Goal: Task Accomplishment & Management: Manage account settings

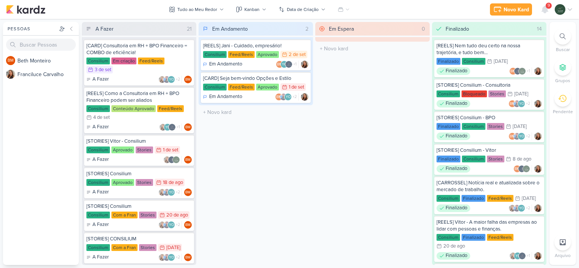
click at [89, 27] on icon at bounding box center [88, 28] width 5 height 5
click at [102, 29] on div "A Fazer" at bounding box center [105, 29] width 18 height 8
click at [186, 146] on div "Consilium Aprovado Stories 1/9 [DATE]" at bounding box center [138, 150] width 105 height 8
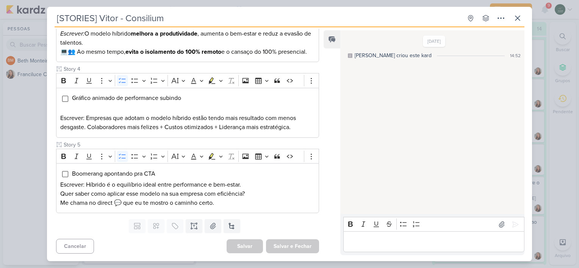
scroll to position [291, 0]
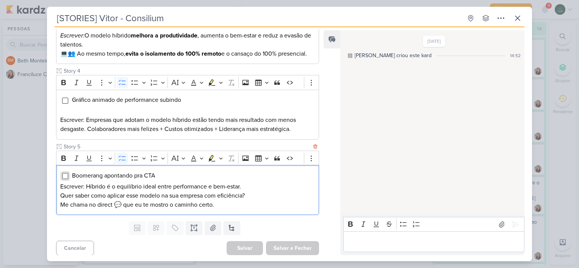
click at [65, 179] on input "Editor editing area: main" at bounding box center [65, 176] width 6 height 6
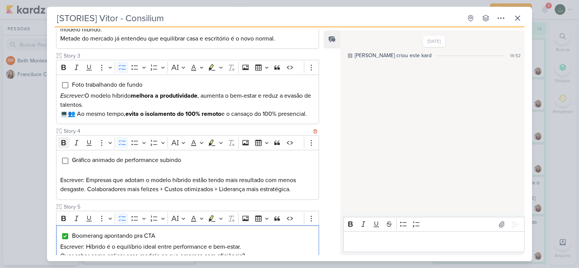
scroll to position [231, 0]
click at [64, 165] on input "Editor editing area: main" at bounding box center [65, 161] width 6 height 6
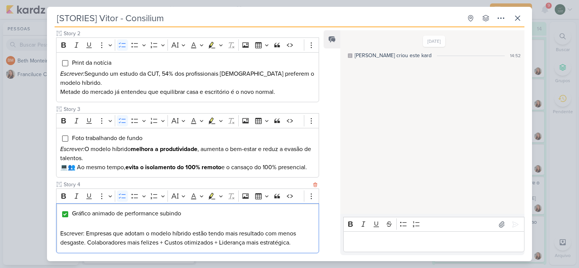
scroll to position [174, 0]
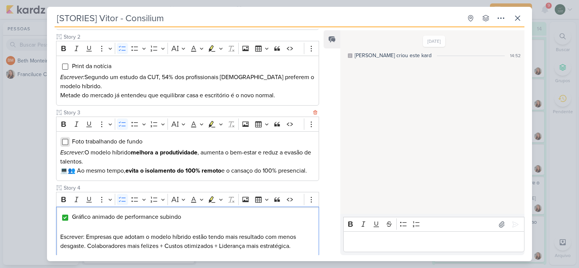
click at [62, 143] on input "Editor editing area: main" at bounding box center [65, 142] width 6 height 6
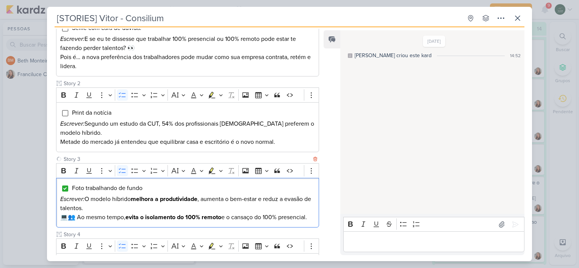
scroll to position [122, 0]
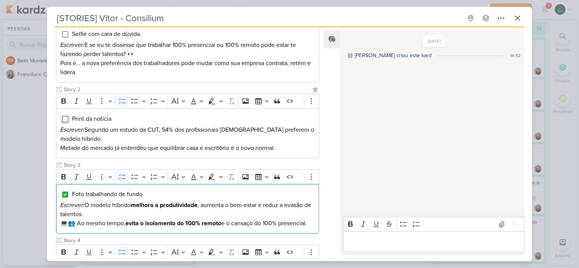
click at [66, 119] on input "Editor editing area: main" at bounding box center [65, 119] width 6 height 6
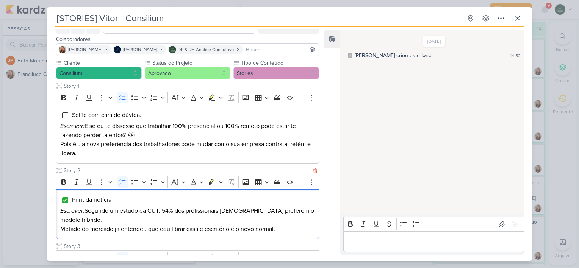
scroll to position [40, 0]
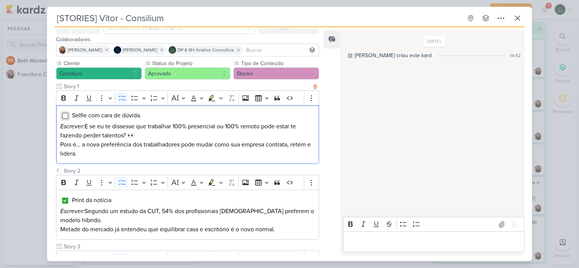
click at [64, 118] on input "Editor editing area: main" at bounding box center [65, 116] width 6 height 6
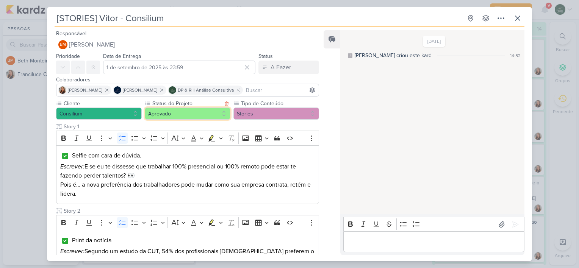
click at [188, 115] on button "Aprovado" at bounding box center [188, 114] width 86 height 12
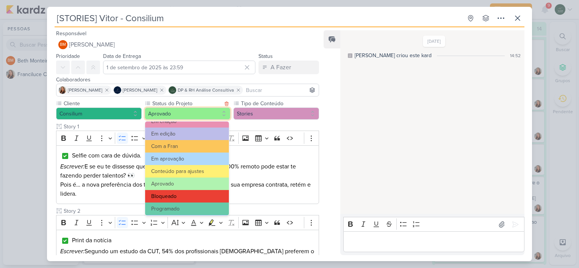
scroll to position [85, 0]
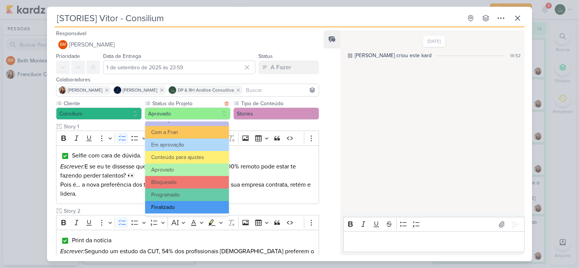
click at [172, 210] on button "Finalizado" at bounding box center [187, 207] width 84 height 13
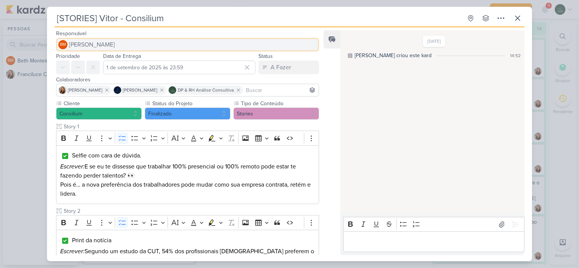
click at [94, 46] on span "[PERSON_NAME]" at bounding box center [92, 44] width 46 height 9
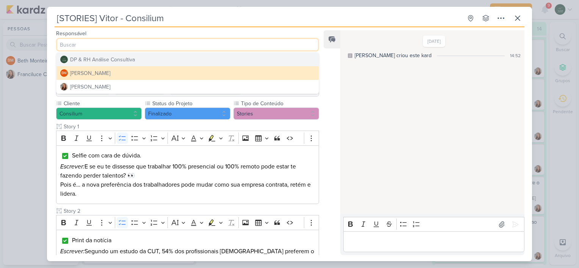
click at [95, 60] on div "DP & RH Análise Consultiva" at bounding box center [102, 60] width 65 height 8
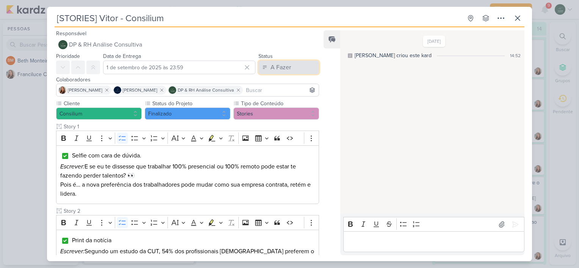
click at [289, 70] on button "A Fazer" at bounding box center [289, 68] width 61 height 14
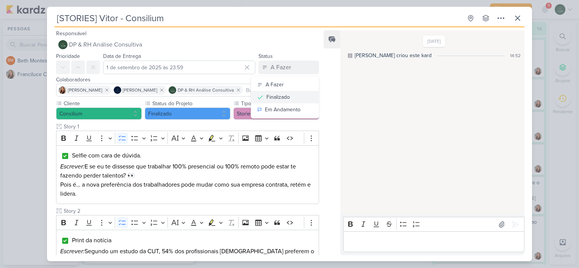
click at [278, 99] on div "Finalizado" at bounding box center [278, 97] width 24 height 8
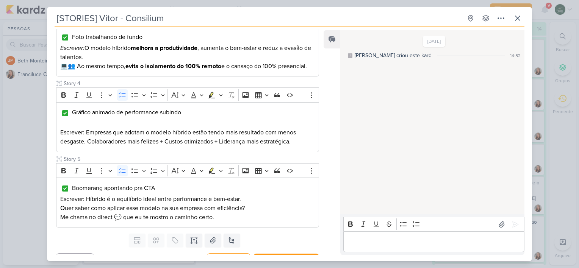
scroll to position [301, 0]
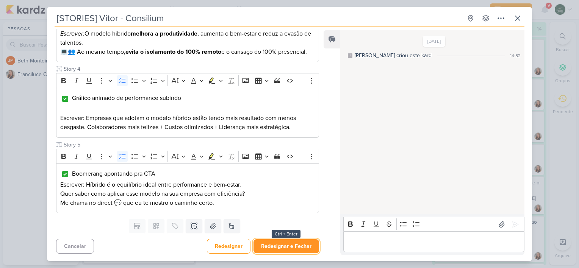
click at [270, 249] on button "Redesignar e Fechar" at bounding box center [287, 247] width 66 height 14
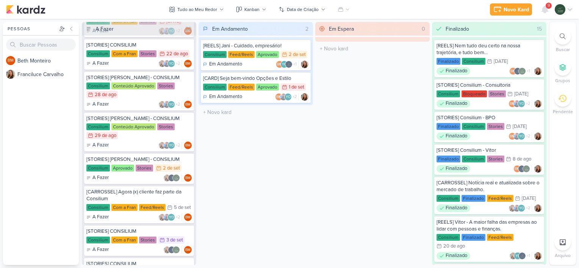
scroll to position [196, 0]
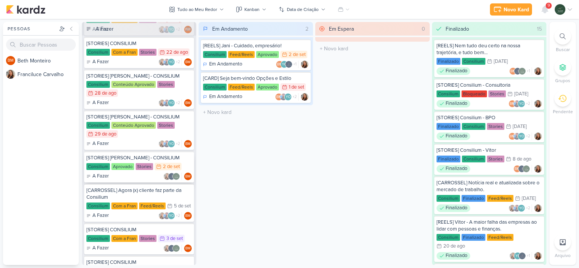
click at [186, 155] on div "[STORIES] [PERSON_NAME] - CONSILIUM" at bounding box center [138, 158] width 105 height 7
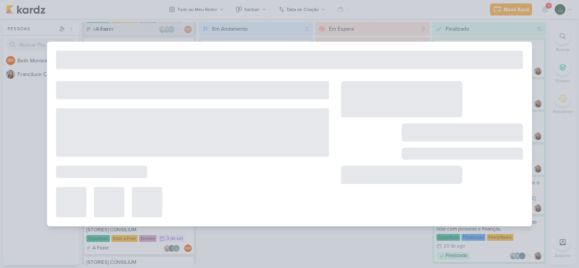
type input "[STORIES] [PERSON_NAME] - CONSILIUM"
type input "2 de setembro de 2025 às 23:59"
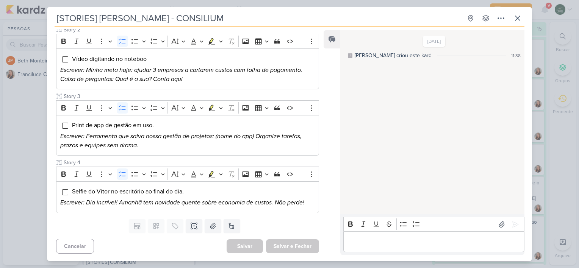
scroll to position [0, 0]
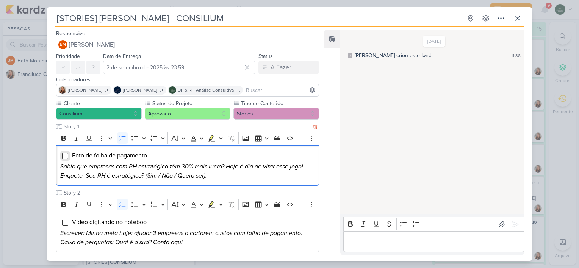
click at [63, 157] on input "Editor editing area: main" at bounding box center [65, 156] width 6 height 6
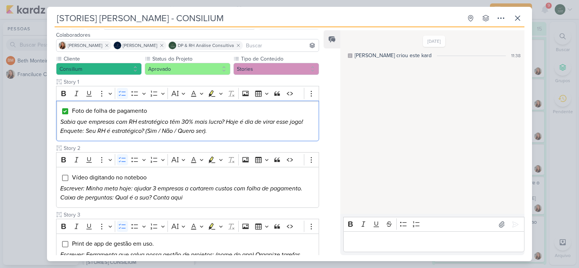
scroll to position [45, 0]
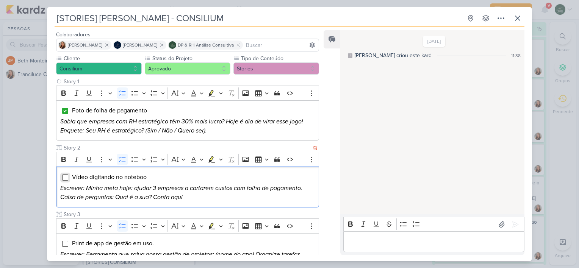
click at [67, 177] on input "Editor editing area: main" at bounding box center [65, 178] width 6 height 6
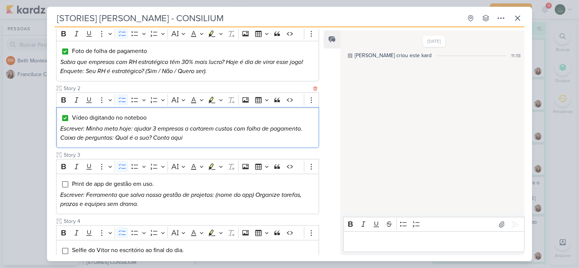
scroll to position [108, 0]
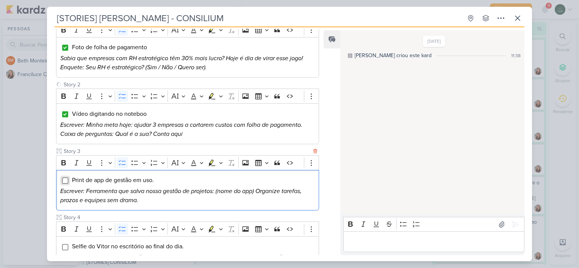
click at [65, 179] on input "Editor editing area: main" at bounding box center [65, 181] width 6 height 6
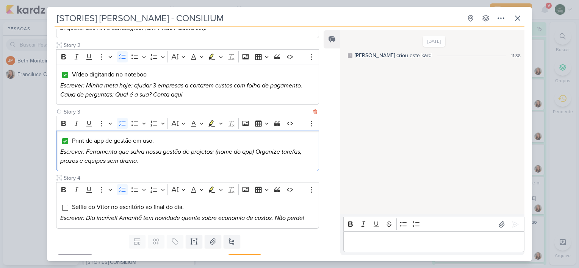
scroll to position [152, 0]
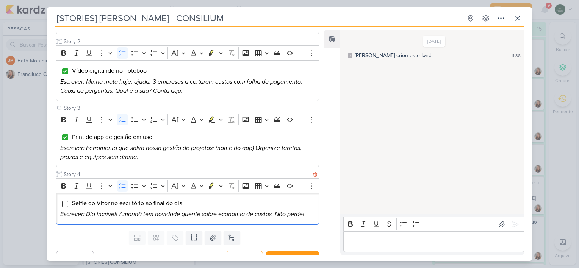
click at [60, 203] on div "Selfie do Vitor no escritório ao final do dia. Escrever: Dia incrível! Amanhã t…" at bounding box center [187, 209] width 263 height 32
click at [66, 202] on input "Editor editing area: main" at bounding box center [65, 204] width 6 height 6
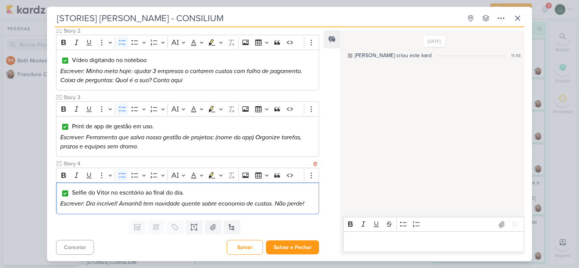
scroll to position [162, 0]
click at [305, 246] on button "Salvar e Fechar" at bounding box center [292, 248] width 53 height 14
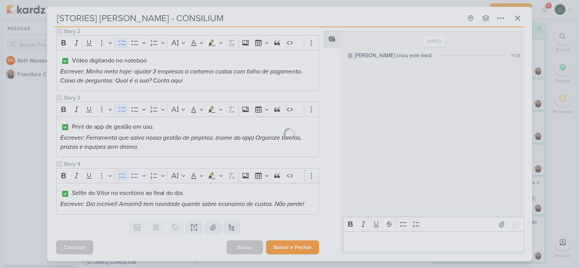
scroll to position [161, 0]
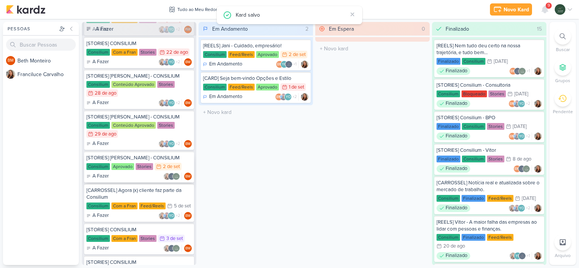
click at [185, 152] on div "[STORIES] [PERSON_NAME] - CONSILIUM Consilium Aprovado Stories 2/9 [DATE] A Faz…" at bounding box center [139, 167] width 110 height 31
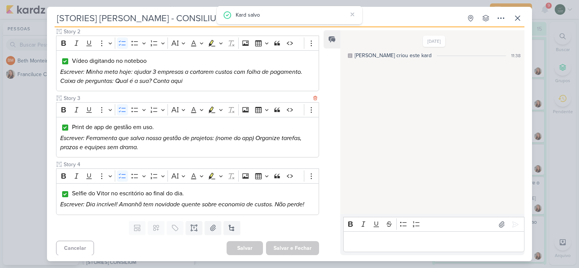
scroll to position [0, 0]
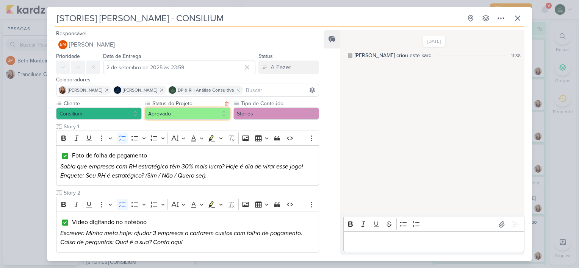
click at [192, 115] on button "Aprovado" at bounding box center [188, 114] width 86 height 12
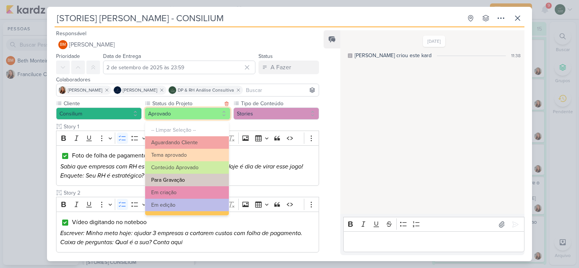
scroll to position [85, 0]
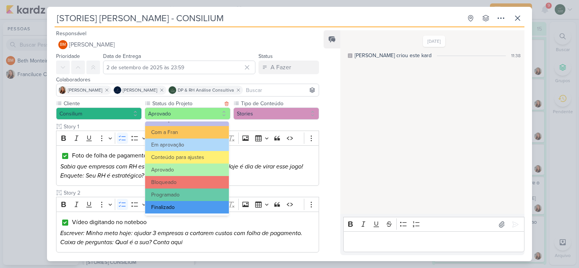
click at [169, 209] on button "Finalizado" at bounding box center [187, 207] width 84 height 13
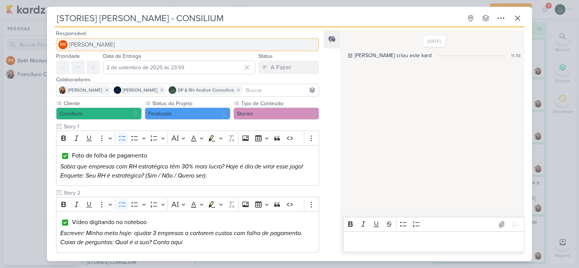
click at [89, 44] on span "[PERSON_NAME]" at bounding box center [92, 44] width 46 height 9
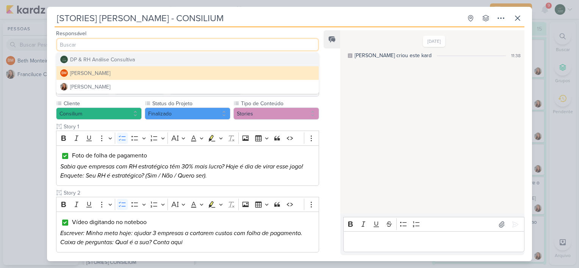
click at [96, 59] on div "DP & RH Análise Consultiva" at bounding box center [102, 60] width 65 height 8
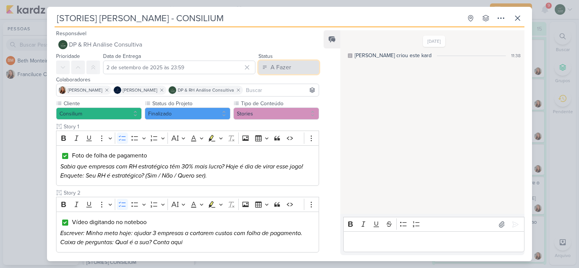
click at [285, 72] on button "A Fazer" at bounding box center [289, 68] width 61 height 14
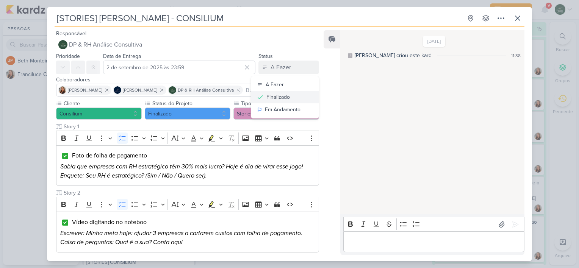
click at [280, 96] on div "Finalizado" at bounding box center [278, 97] width 24 height 8
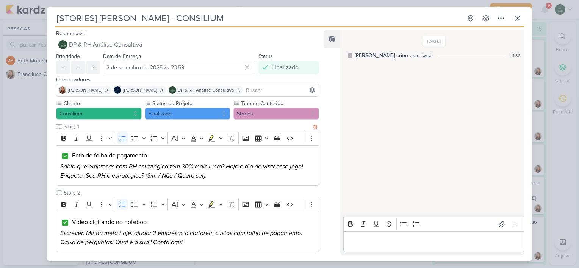
scroll to position [162, 0]
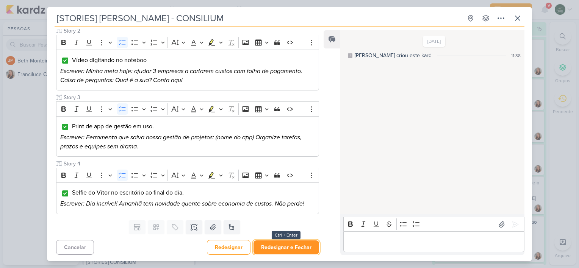
click at [279, 249] on button "Redesignar e Fechar" at bounding box center [287, 248] width 66 height 14
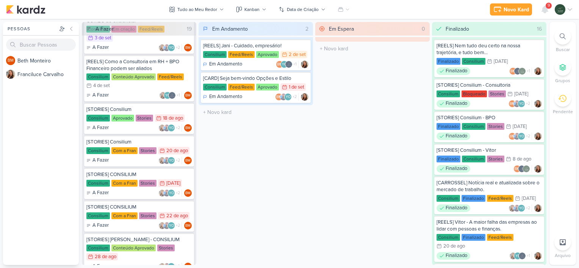
scroll to position [0, 0]
